Goal: Task Accomplishment & Management: Manage account settings

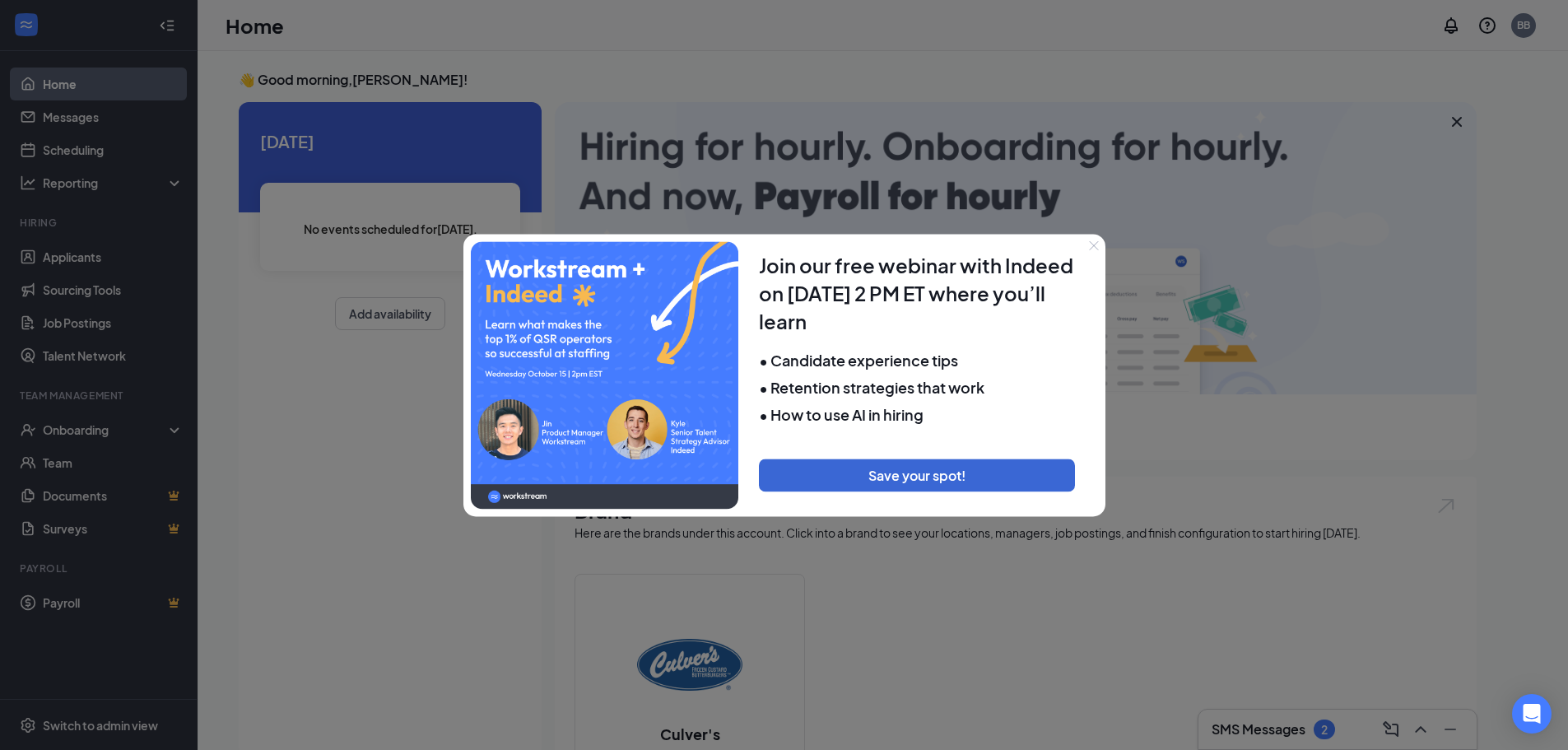
click at [1098, 240] on icon "Close" at bounding box center [1094, 245] width 10 height 10
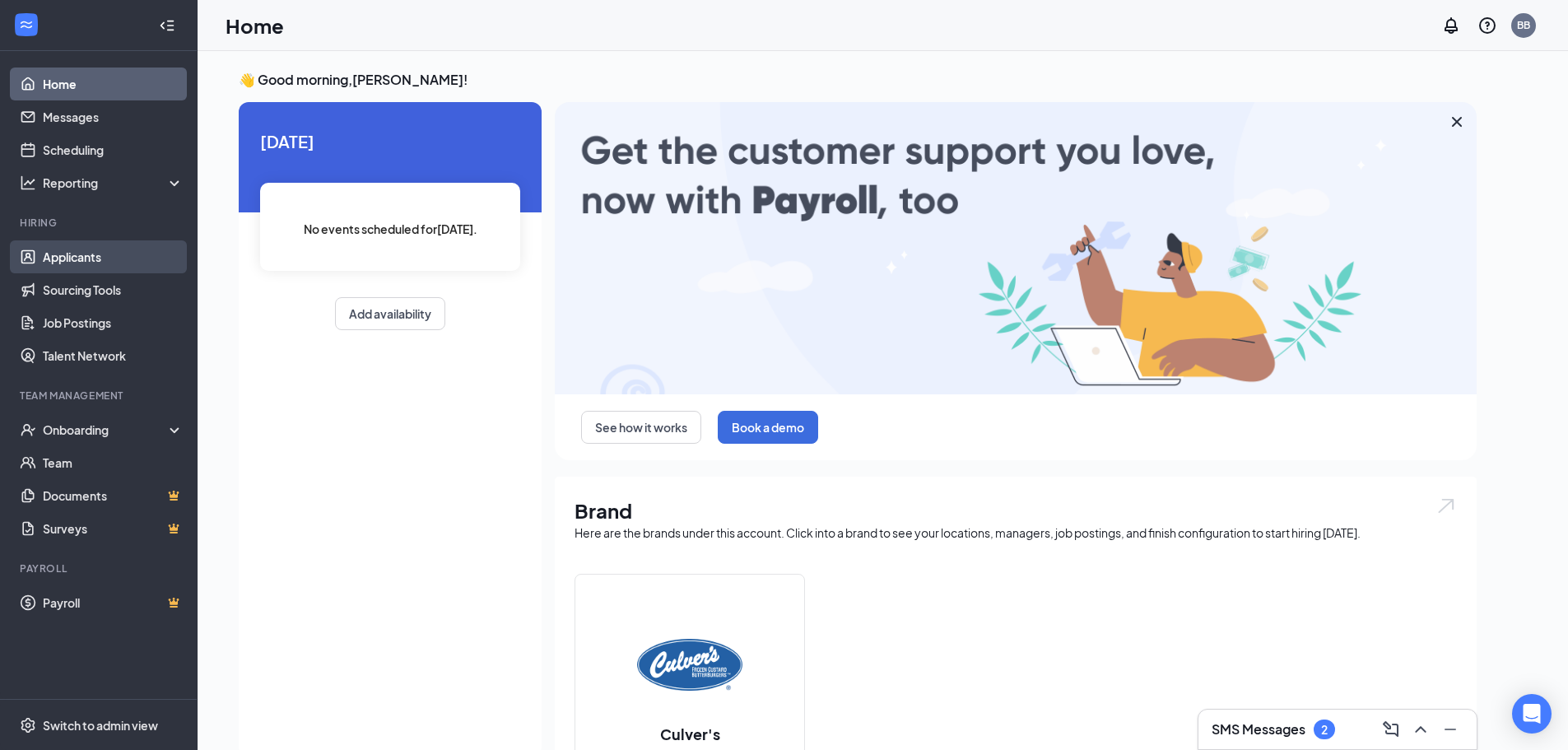
click at [110, 267] on link "Applicants" at bounding box center [112, 257] width 140 height 33
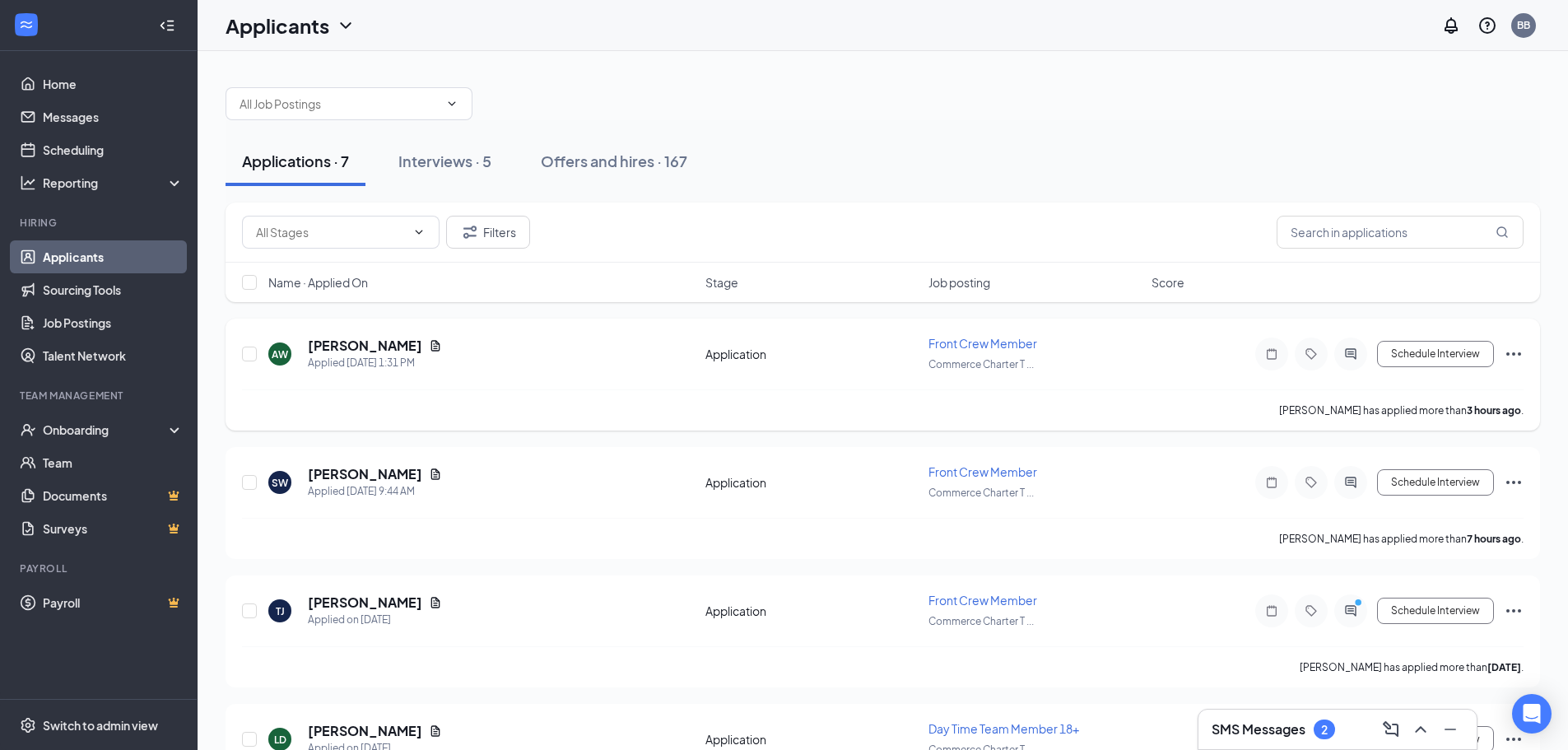
click at [401, 342] on div "[PERSON_NAME]" at bounding box center [375, 346] width 134 height 18
click at [429, 343] on icon "Document" at bounding box center [435, 346] width 14 height 14
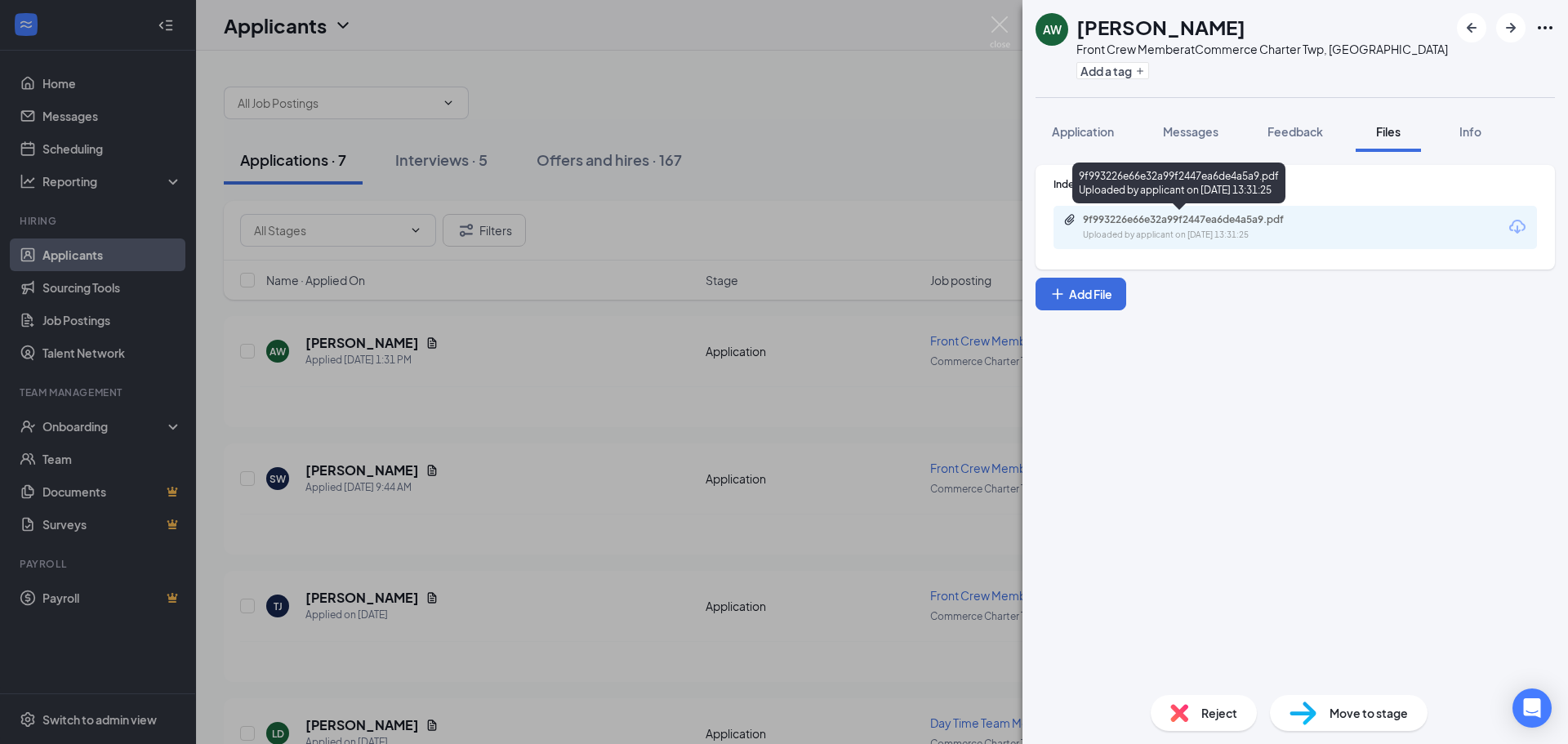
click at [1187, 236] on div "Uploaded by applicant on [DATE] 13:31:25" at bounding box center [1205, 235] width 245 height 13
click at [409, 462] on div "AW [PERSON_NAME] Front Crew Member at Commerce Charter Twp, [GEOGRAPHIC_DATA] A…" at bounding box center [784, 372] width 1568 height 744
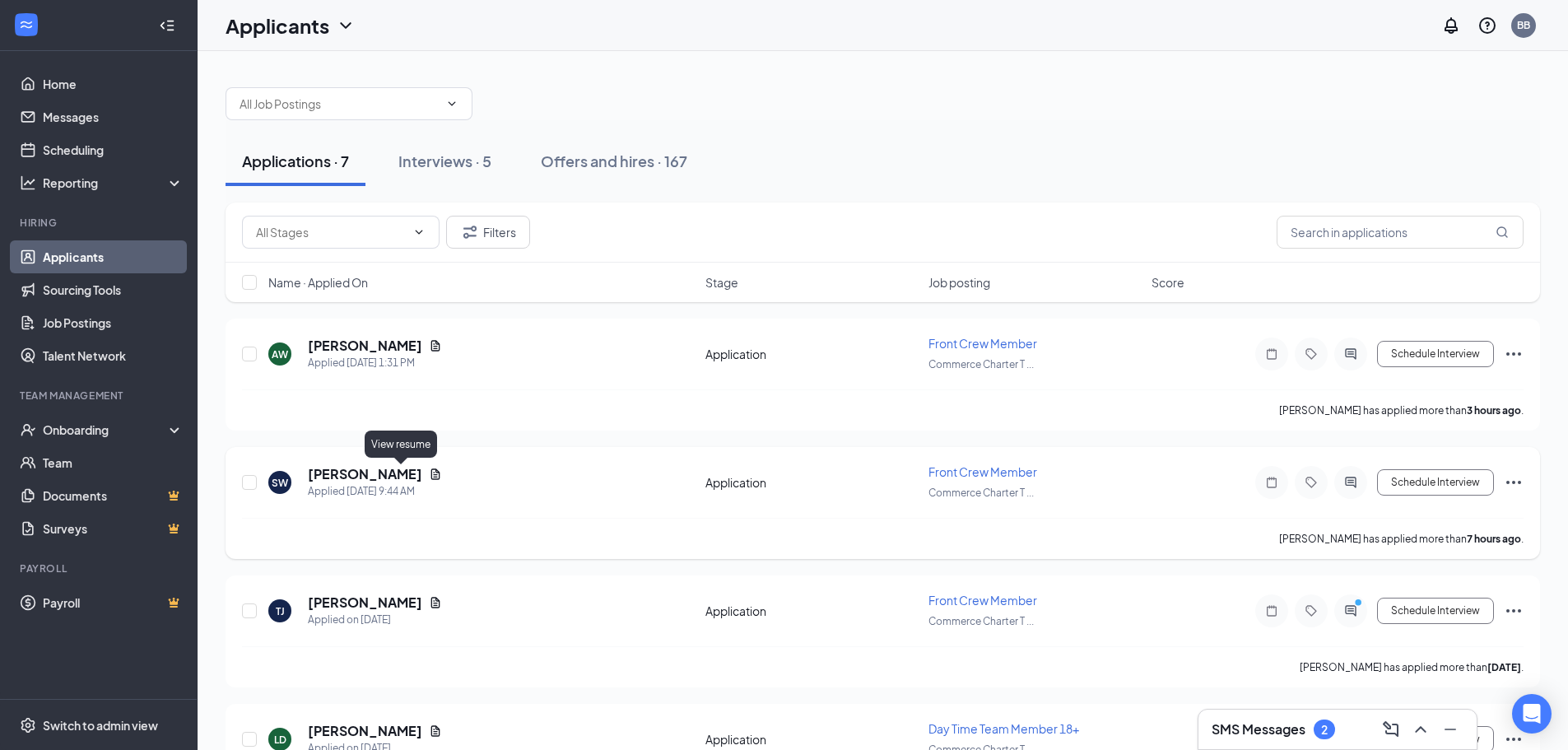
click at [431, 472] on icon "Document" at bounding box center [436, 474] width 9 height 11
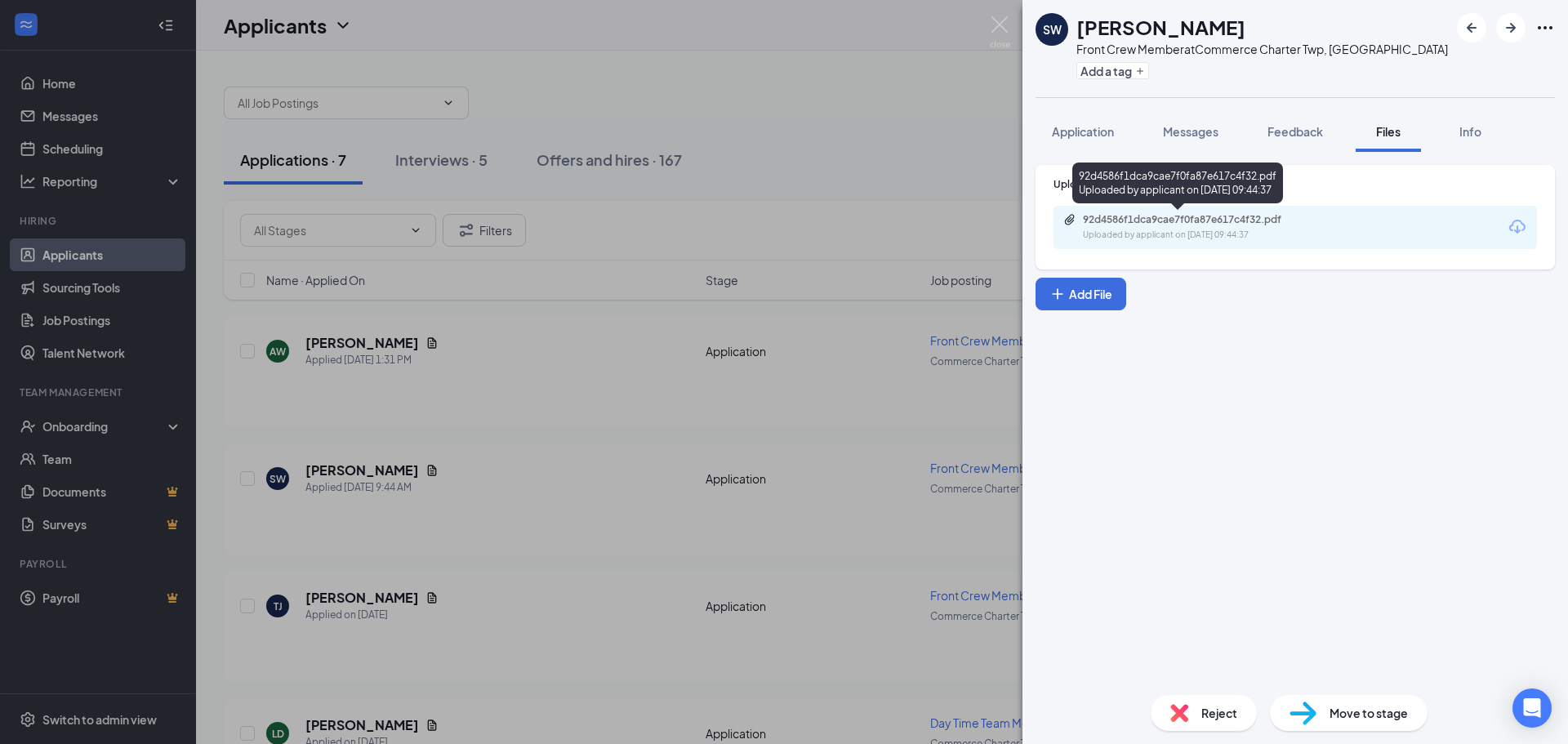
click at [1317, 237] on div "Uploaded by applicant on [DATE] 09:44:37" at bounding box center [1205, 235] width 245 height 13
